Goal: Task Accomplishment & Management: Manage account settings

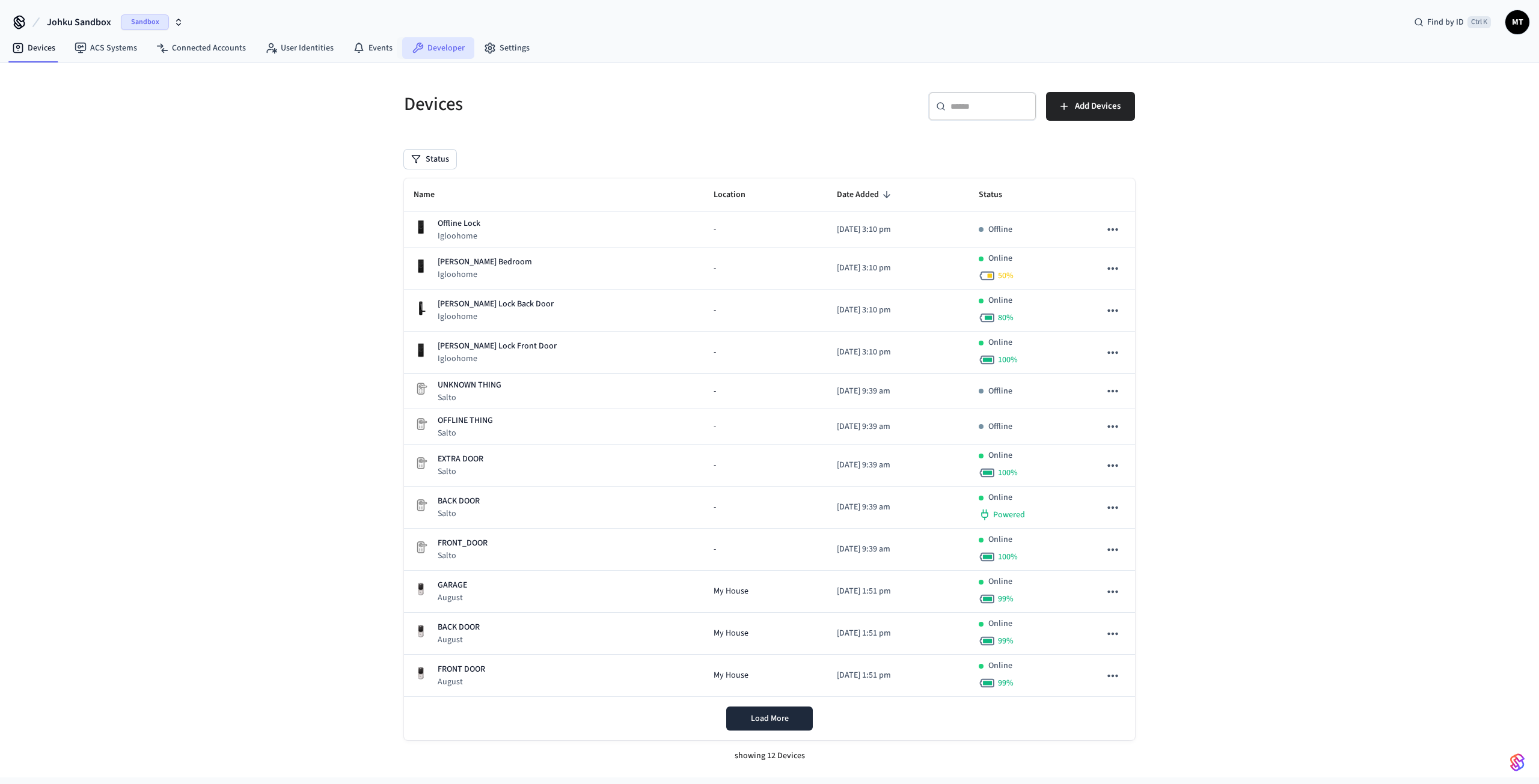
click at [413, 46] on icon at bounding box center [418, 48] width 12 height 12
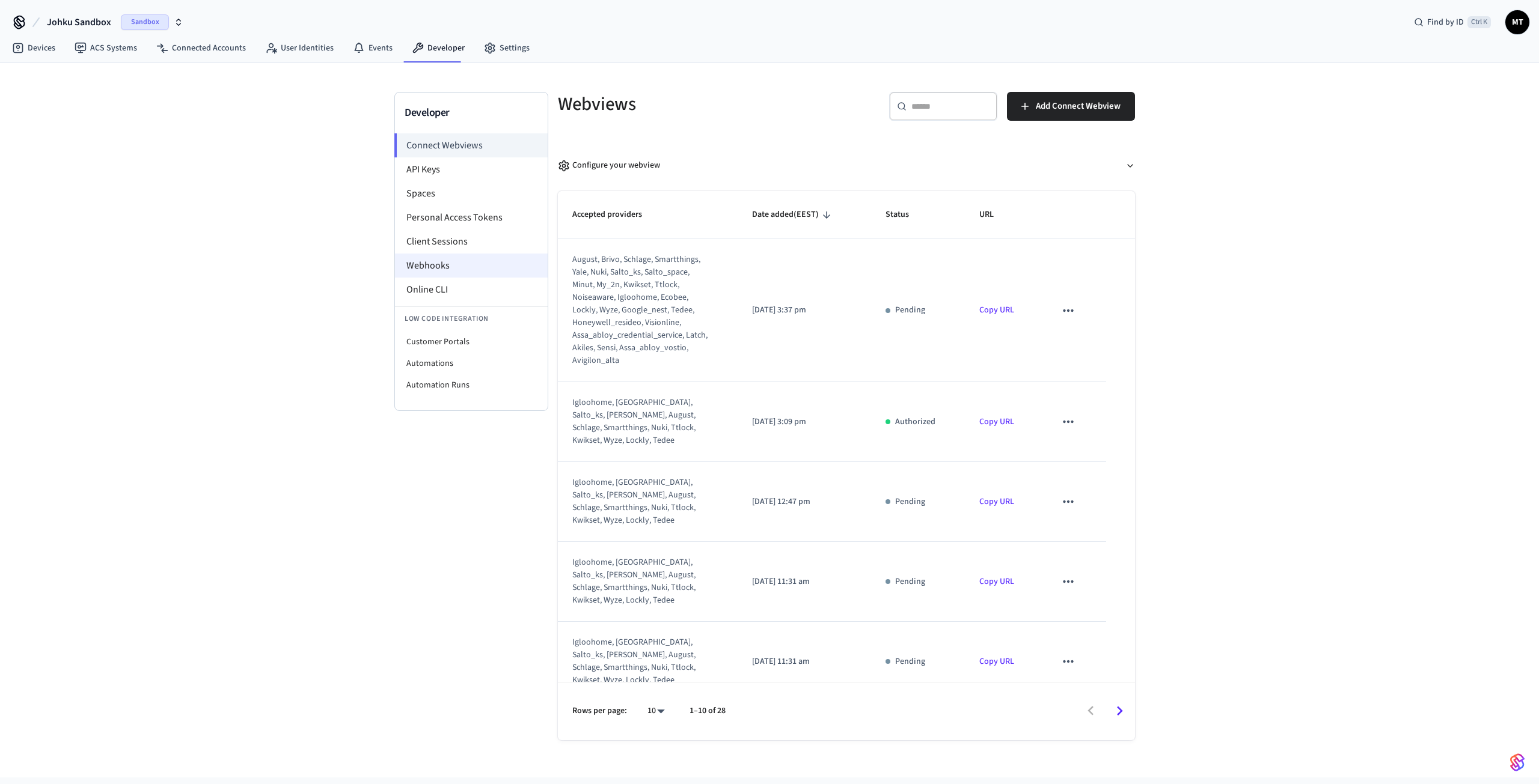
click at [451, 263] on li "Webhooks" at bounding box center [472, 265] width 153 height 24
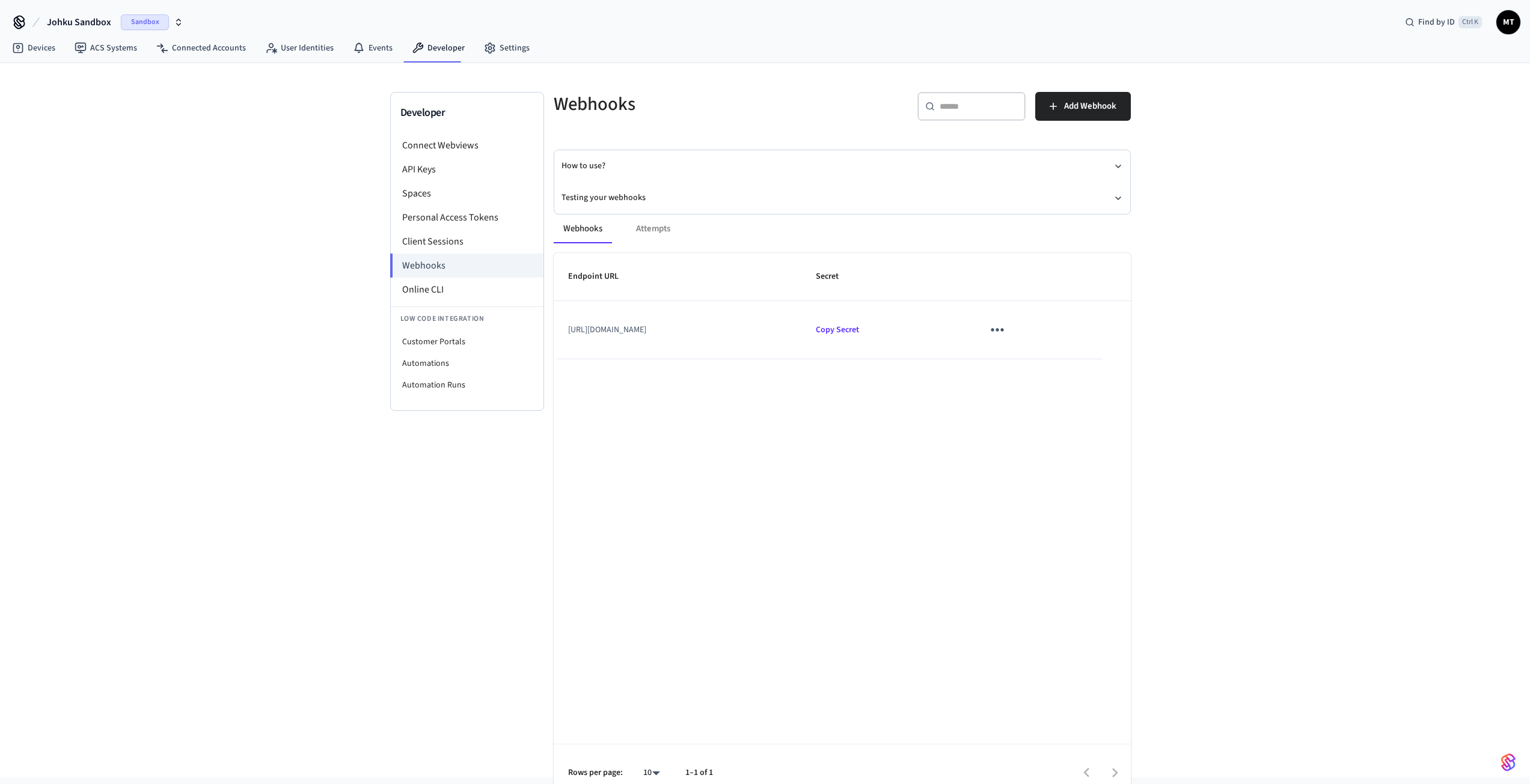
click at [1006, 331] on icon "sticky table" at bounding box center [996, 330] width 19 height 19
click at [1039, 358] on li "Edit" at bounding box center [1057, 365] width 57 height 32
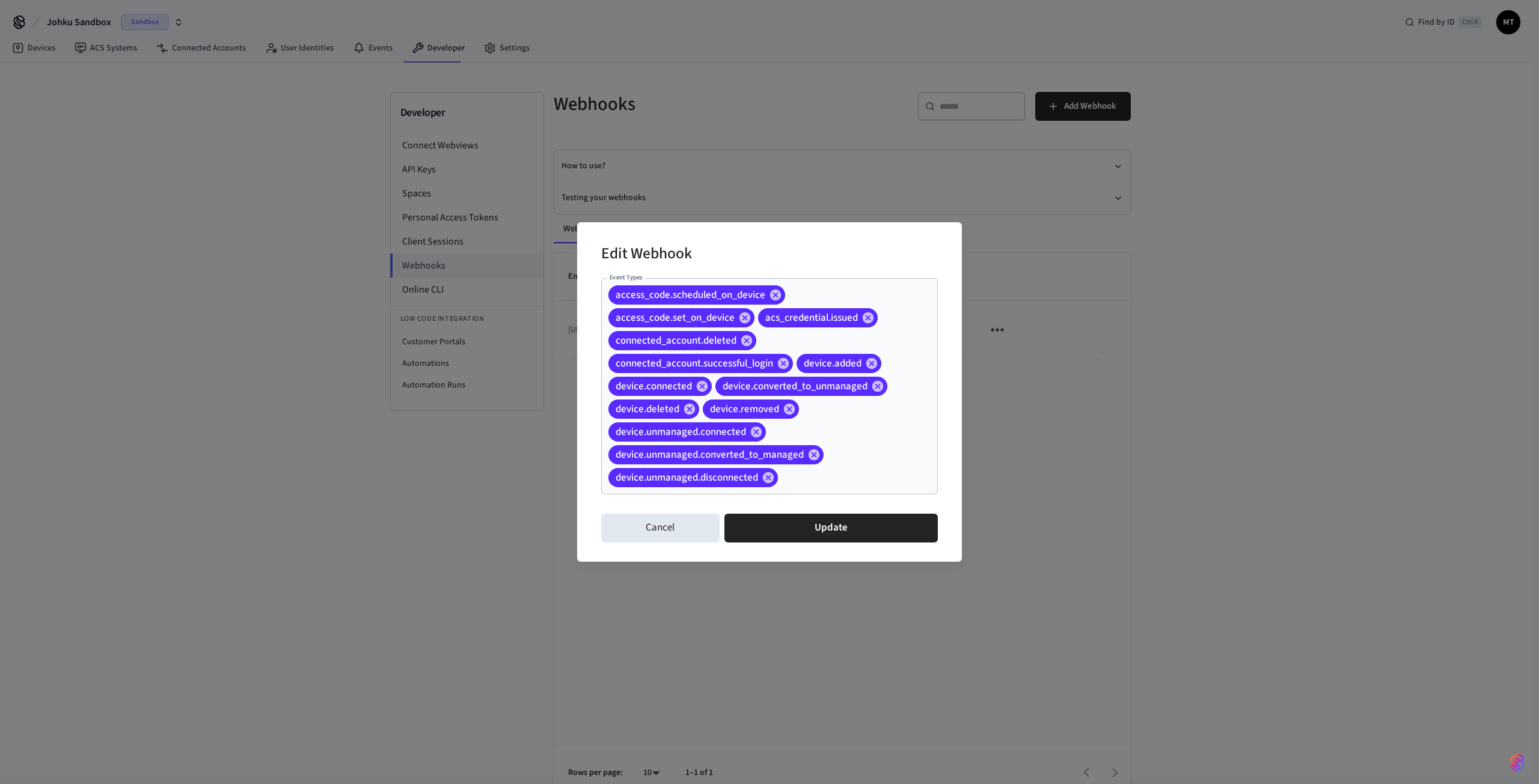
click at [817, 482] on input "Event Types" at bounding box center [839, 478] width 119 height 21
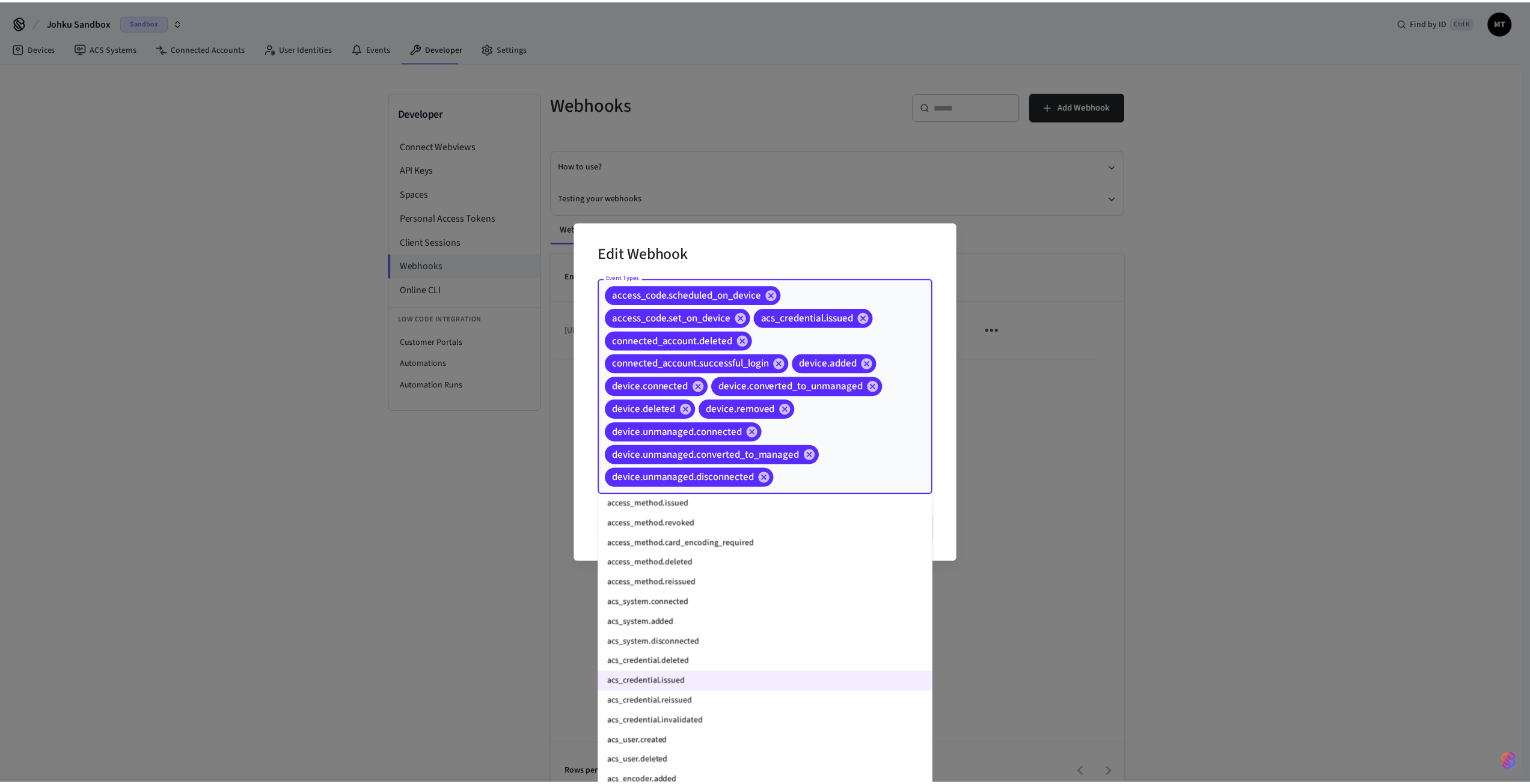
scroll to position [481, 0]
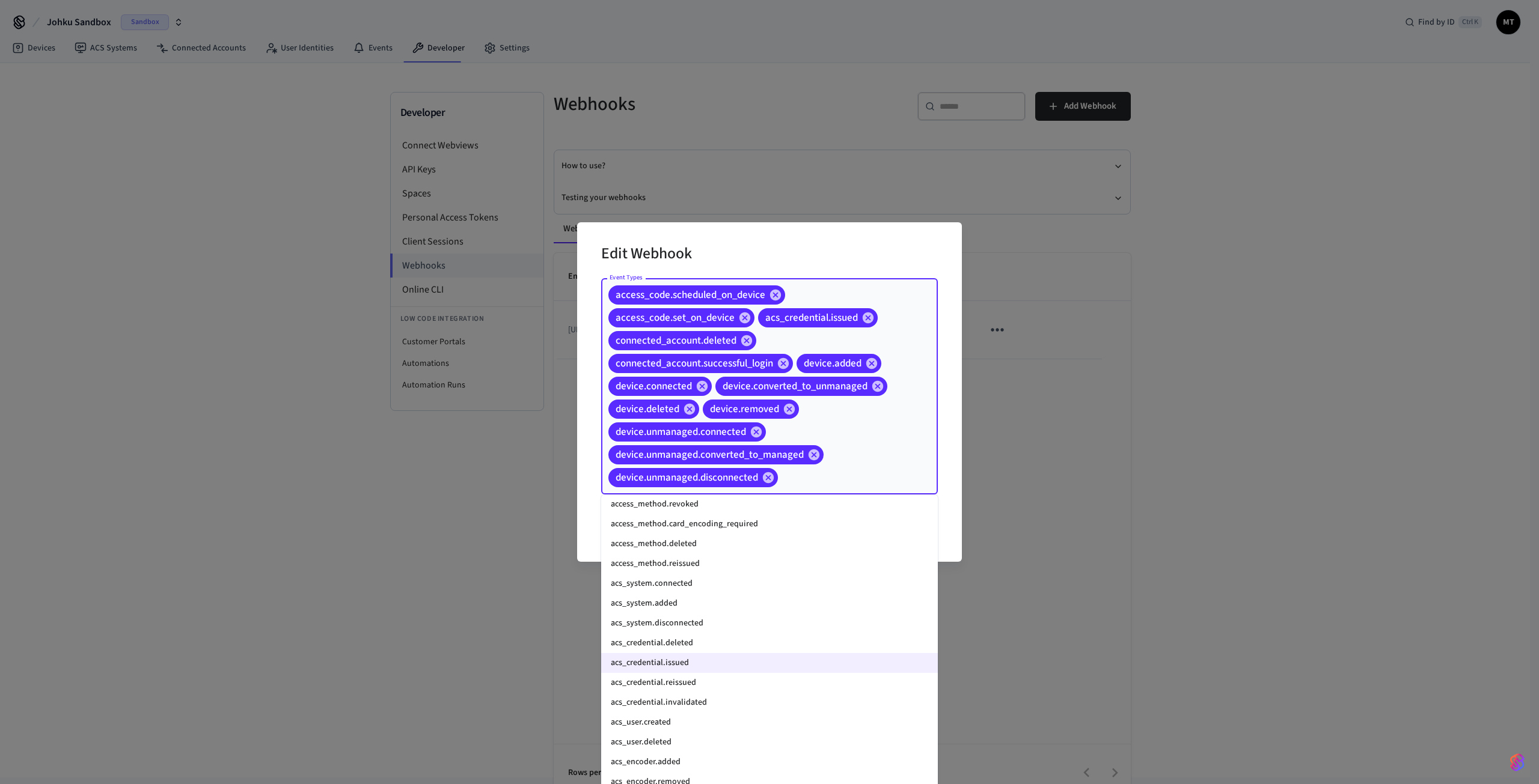
click at [1205, 259] on div "Edit Webhook Event Types access_code.scheduled_on_device access_code.set_on_dev…" at bounding box center [770, 392] width 1539 height 784
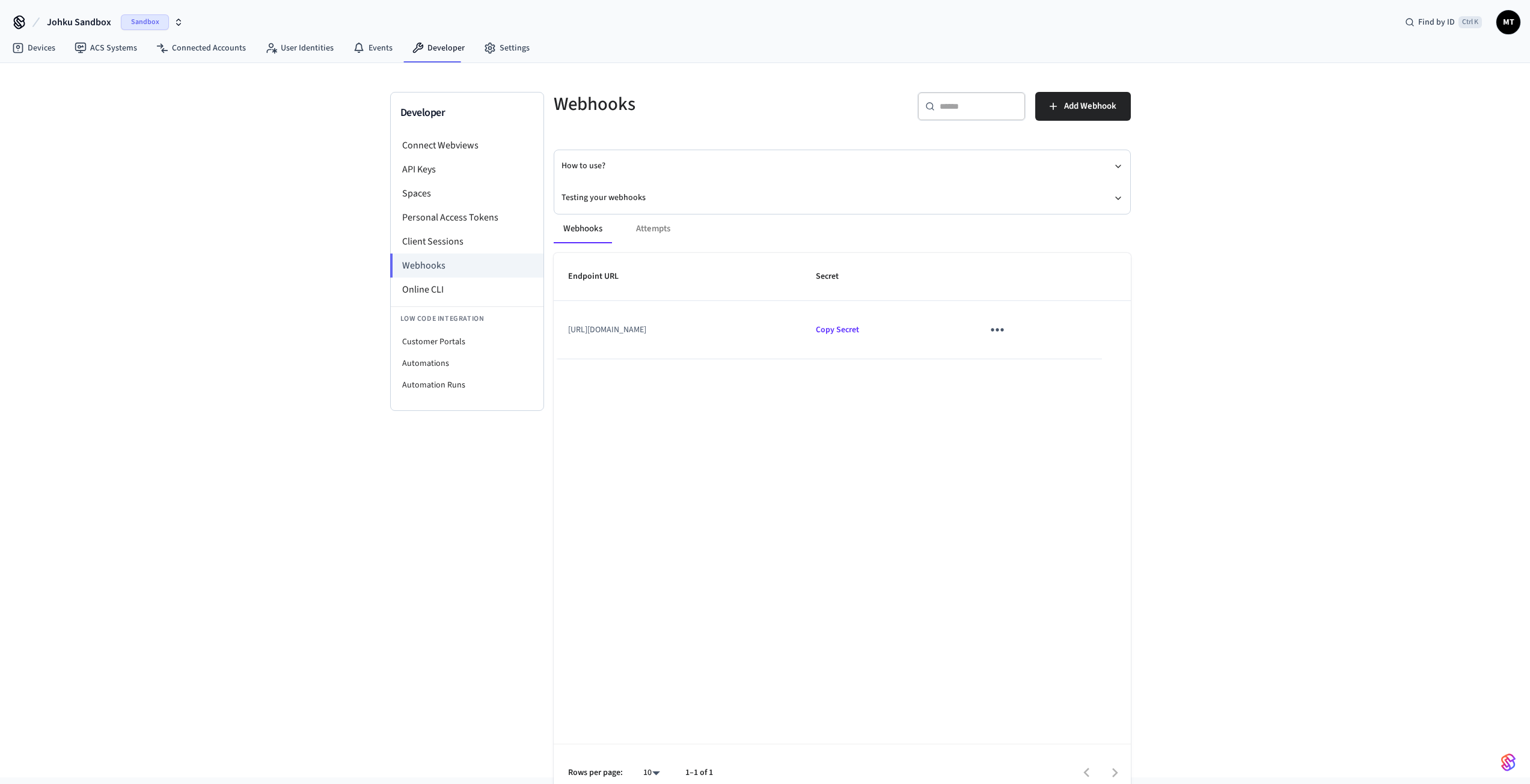
click at [1297, 150] on div "Developer Connect Webviews API Keys Spaces Personal Access Tokens Client Sessio…" at bounding box center [765, 420] width 1530 height 715
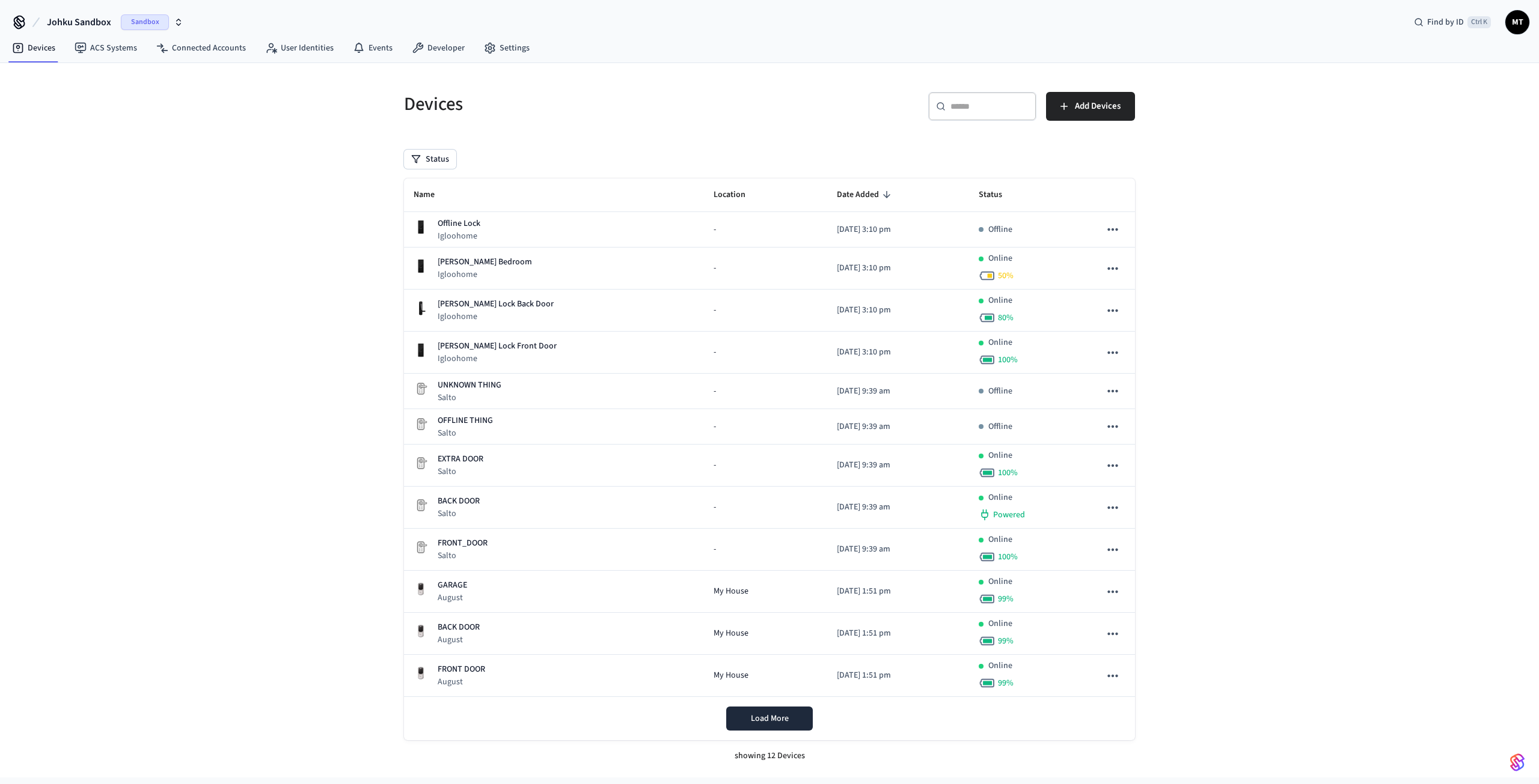
click at [130, 21] on span "Sandbox" at bounding box center [145, 22] width 48 height 16
click at [94, 74] on div "JOHKU Production" at bounding box center [97, 78] width 165 height 16
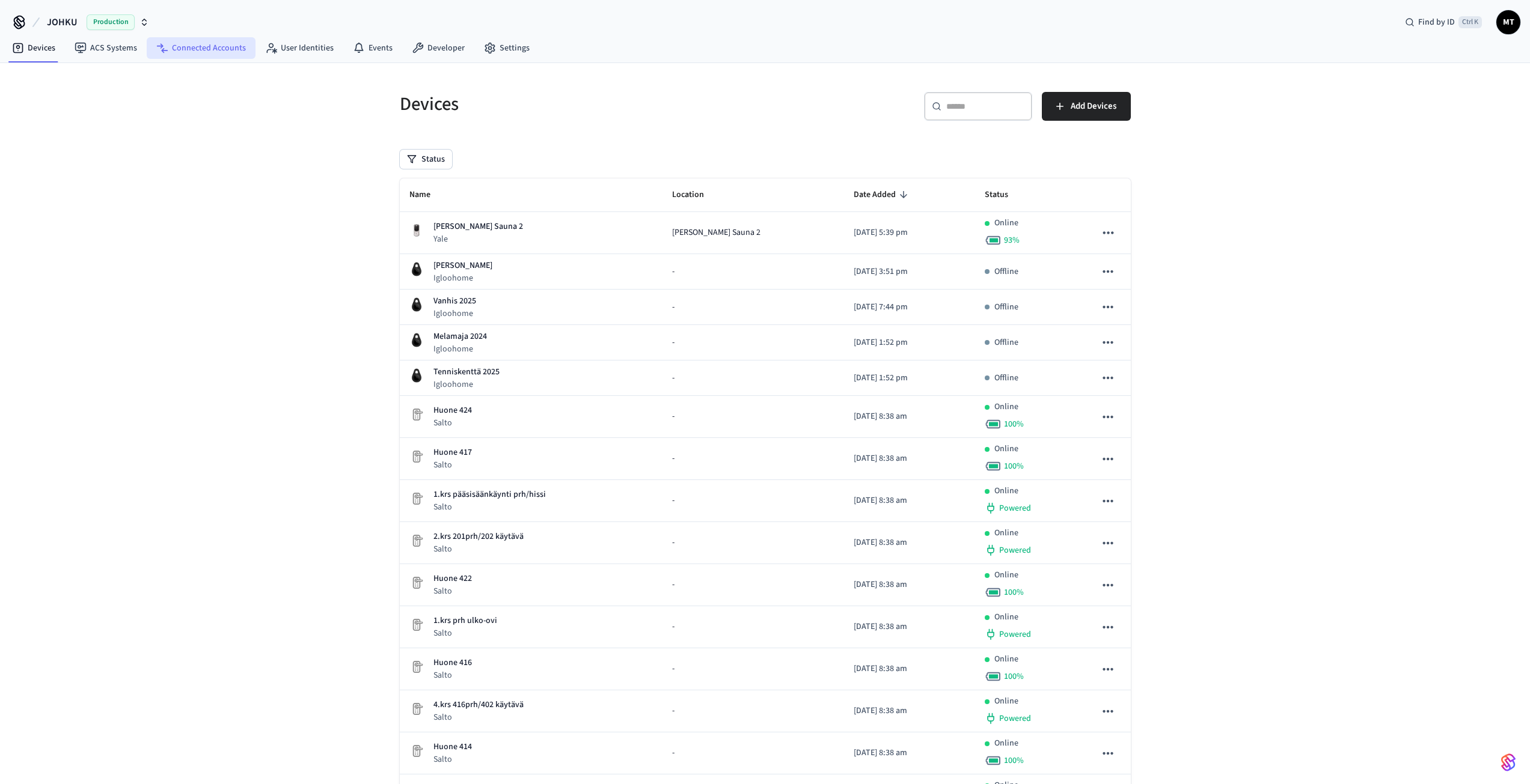
click at [180, 49] on link "Connected Accounts" at bounding box center [201, 48] width 109 height 21
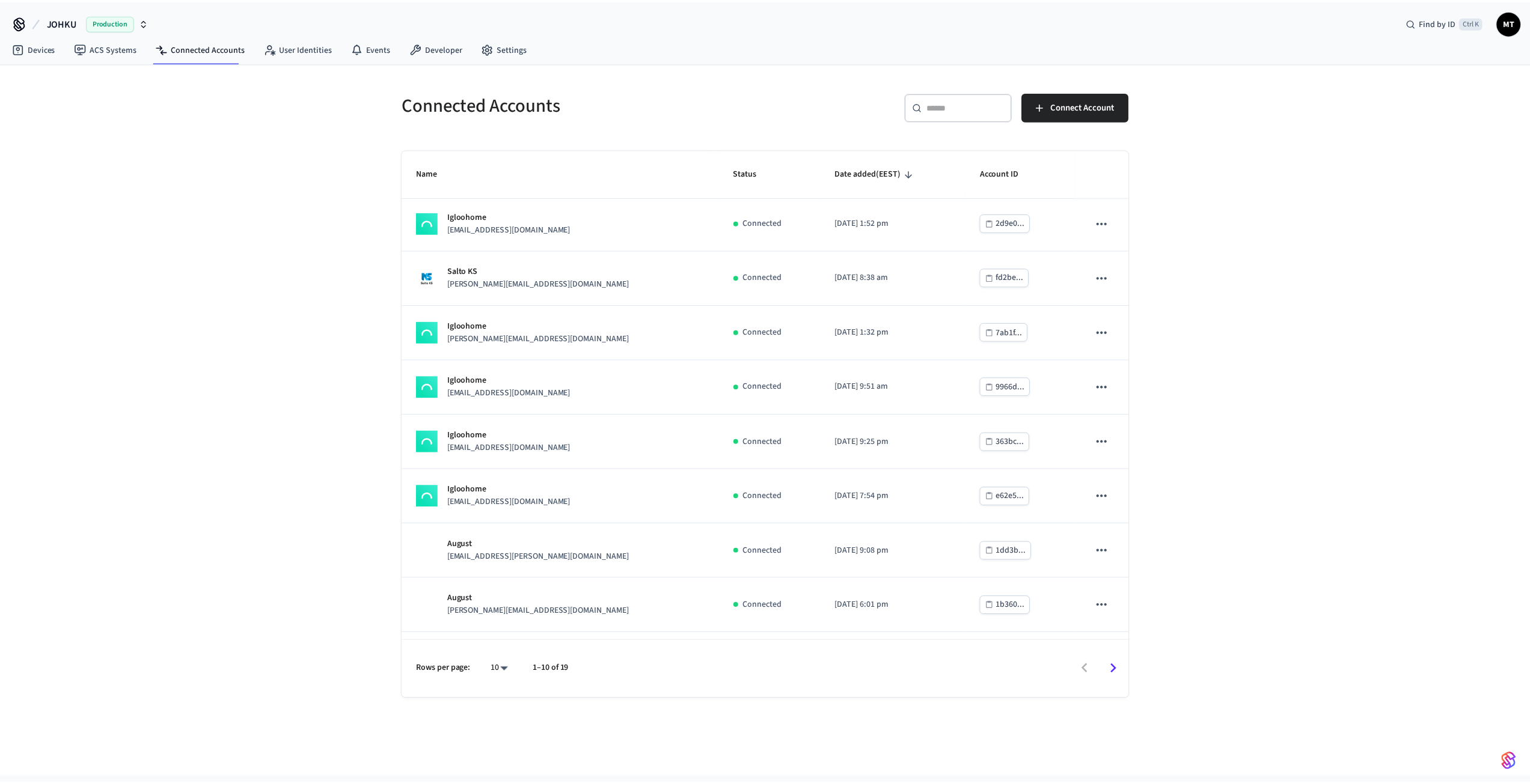
scroll to position [60, 0]
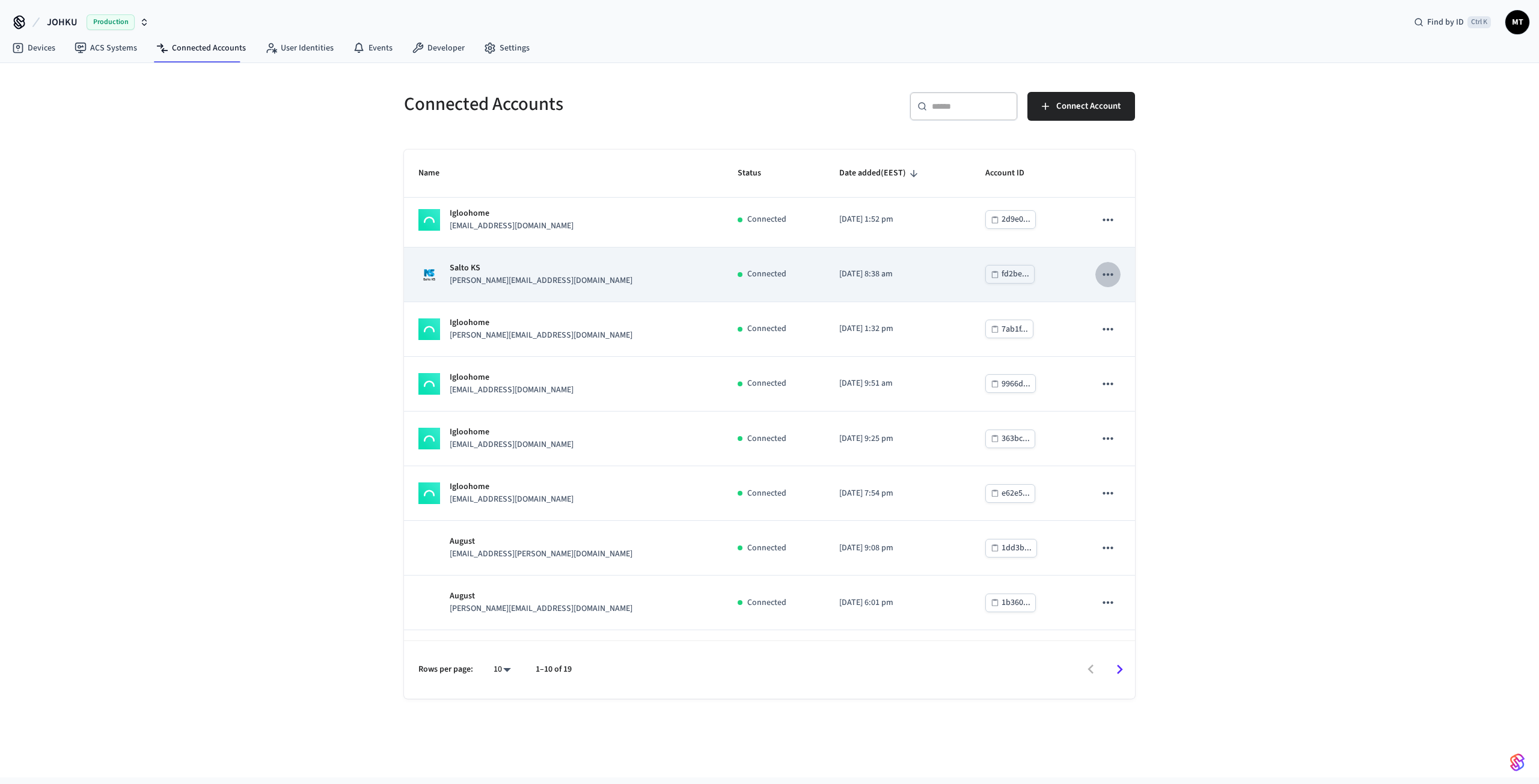
click at [1100, 274] on icon "sticky table" at bounding box center [1108, 274] width 16 height 16
click at [477, 274] on p "[PERSON_NAME][EMAIL_ADDRESS][DOMAIN_NAME]" at bounding box center [541, 280] width 183 height 12
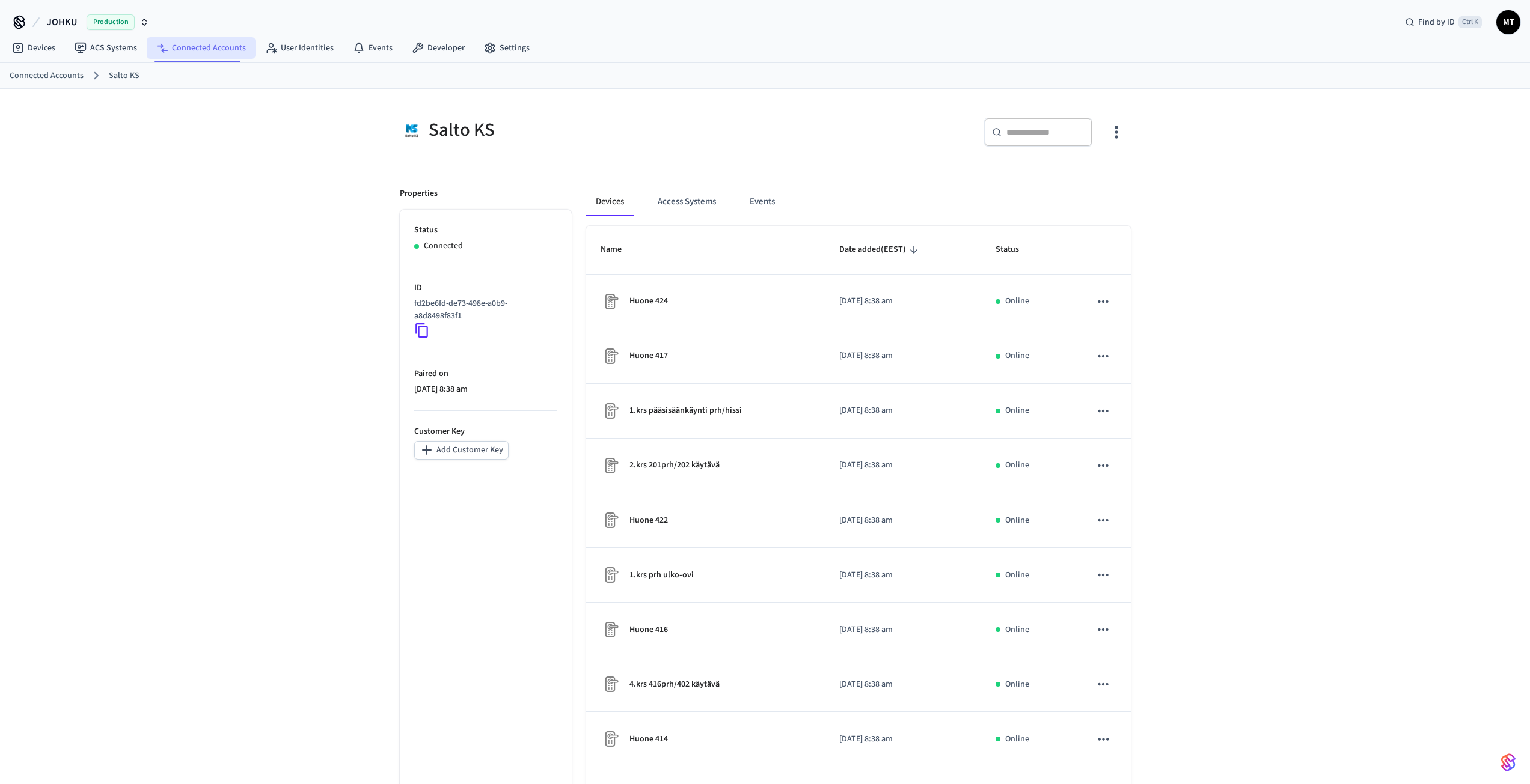
click at [192, 48] on link "Connected Accounts" at bounding box center [201, 48] width 109 height 21
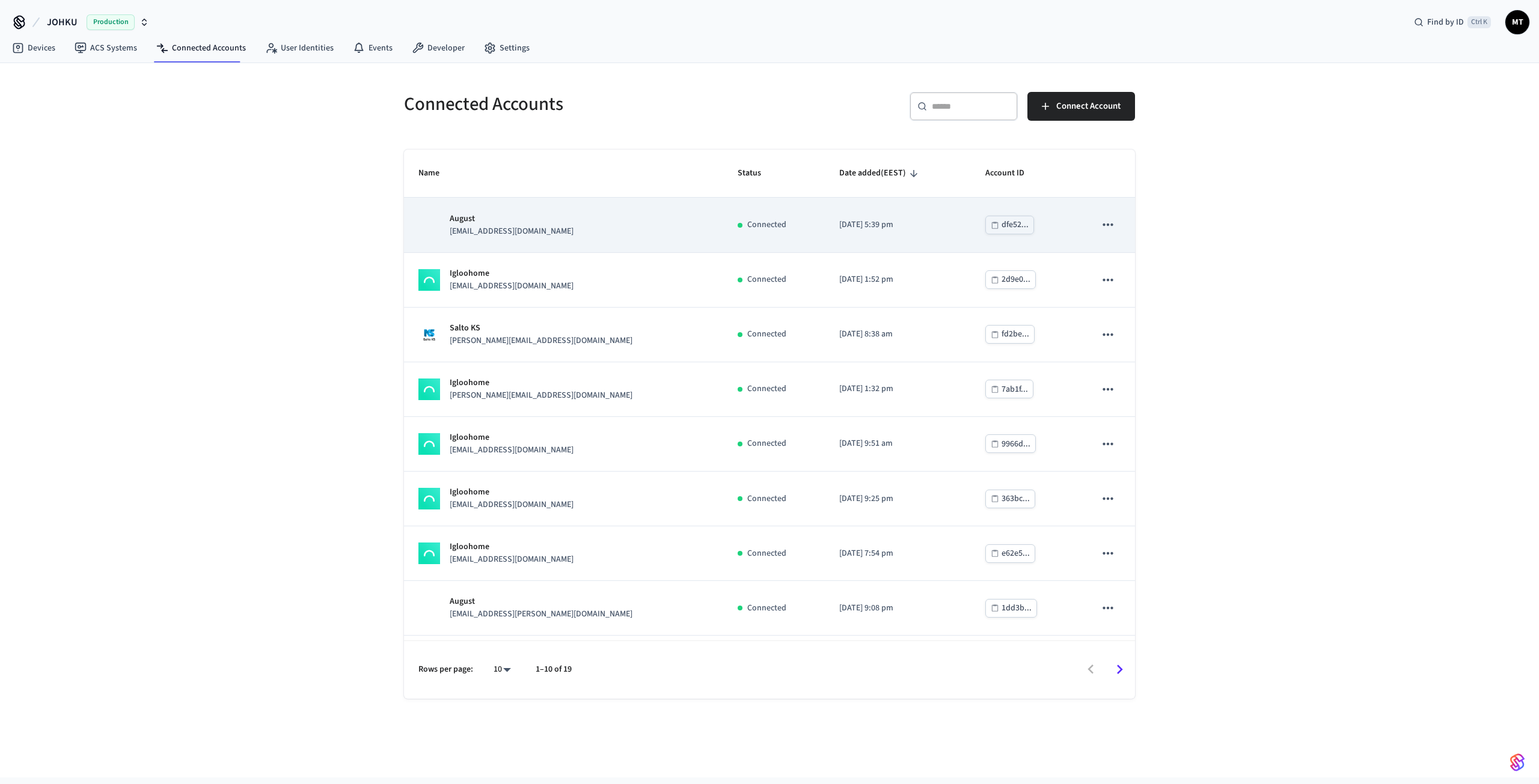
click at [466, 220] on p "August" at bounding box center [511, 219] width 124 height 12
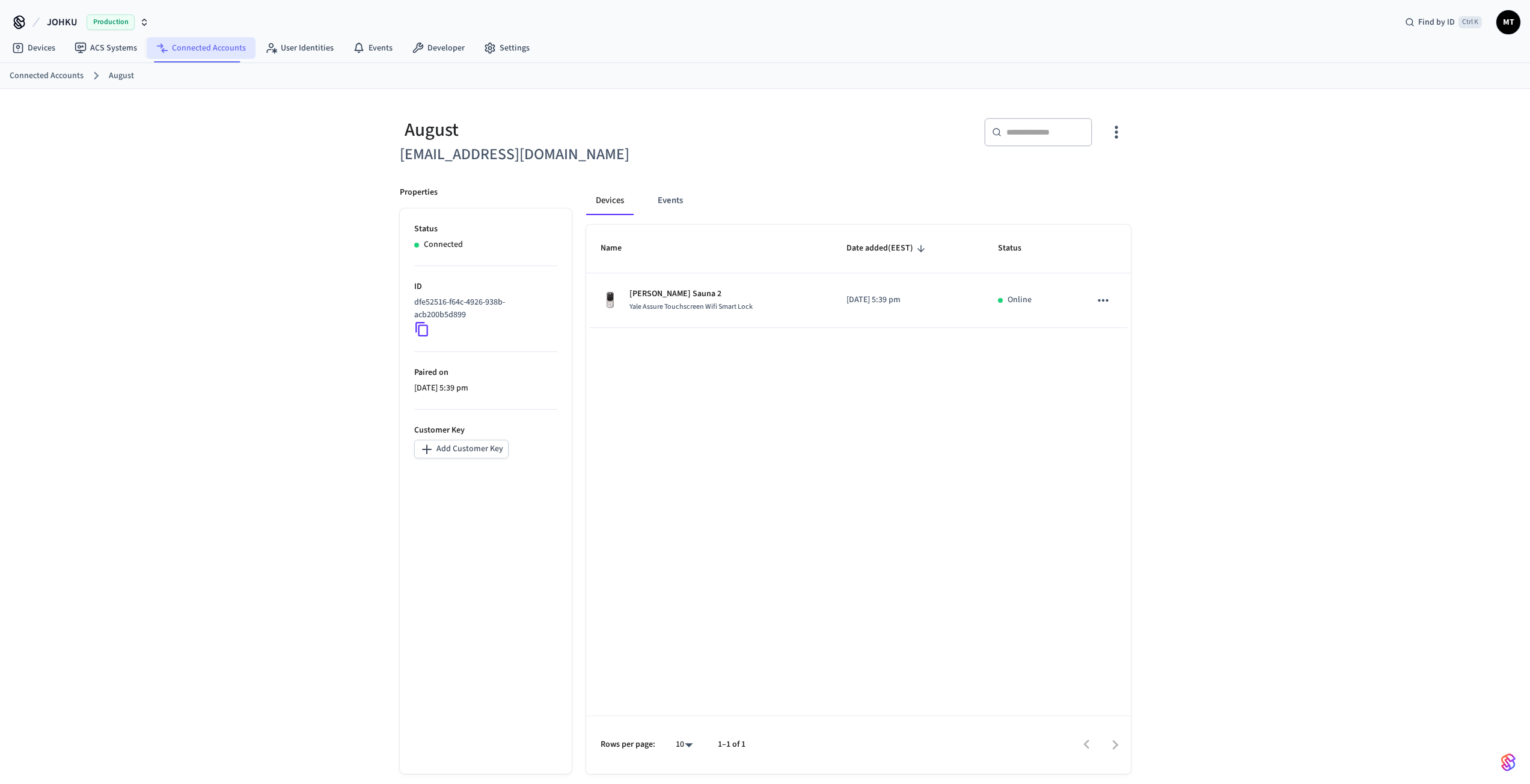
click at [210, 48] on link "Connected Accounts" at bounding box center [201, 48] width 109 height 21
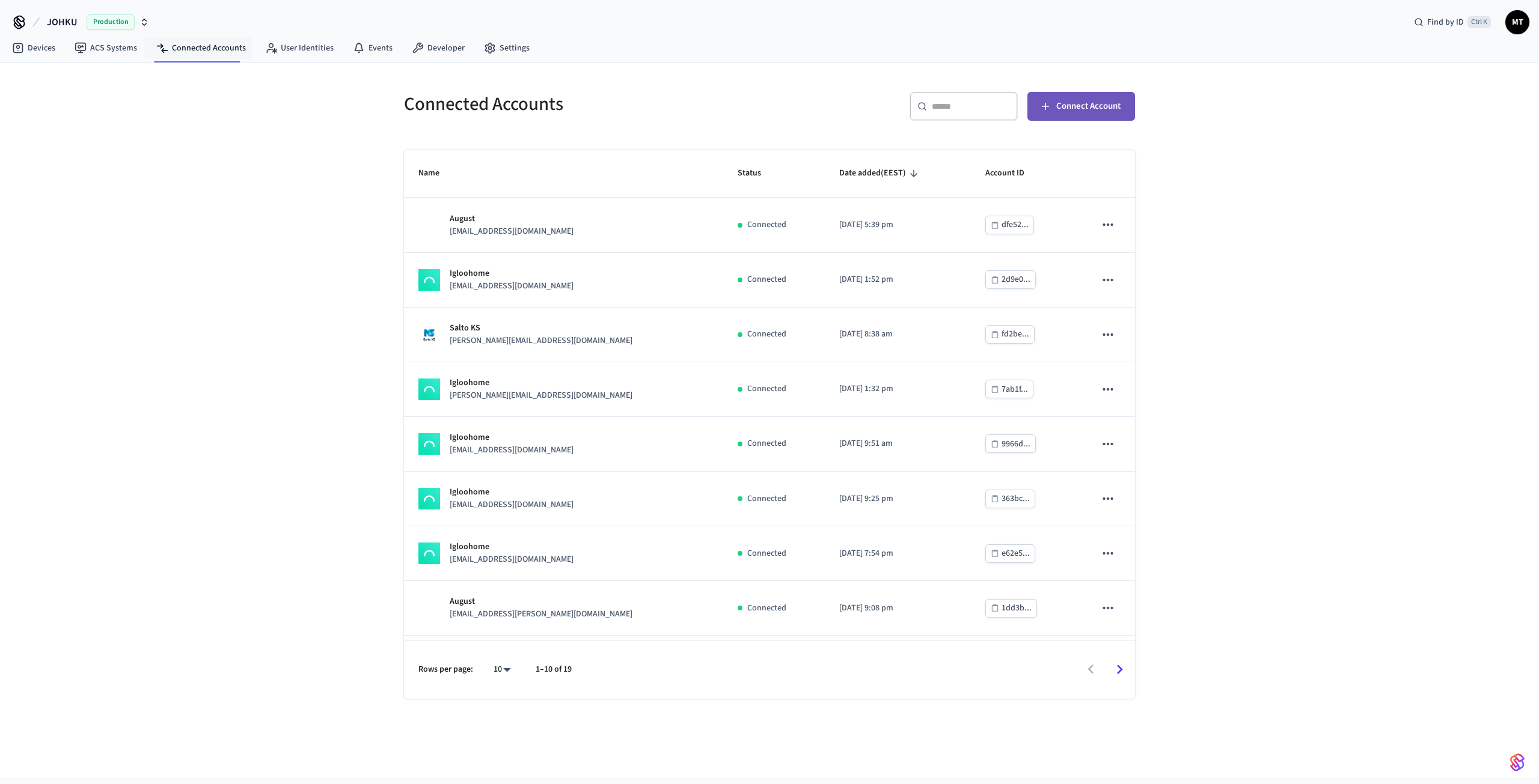
click at [1078, 118] on button "Connect Account" at bounding box center [1081, 106] width 108 height 29
